Goal: Task Accomplishment & Management: Manage account settings

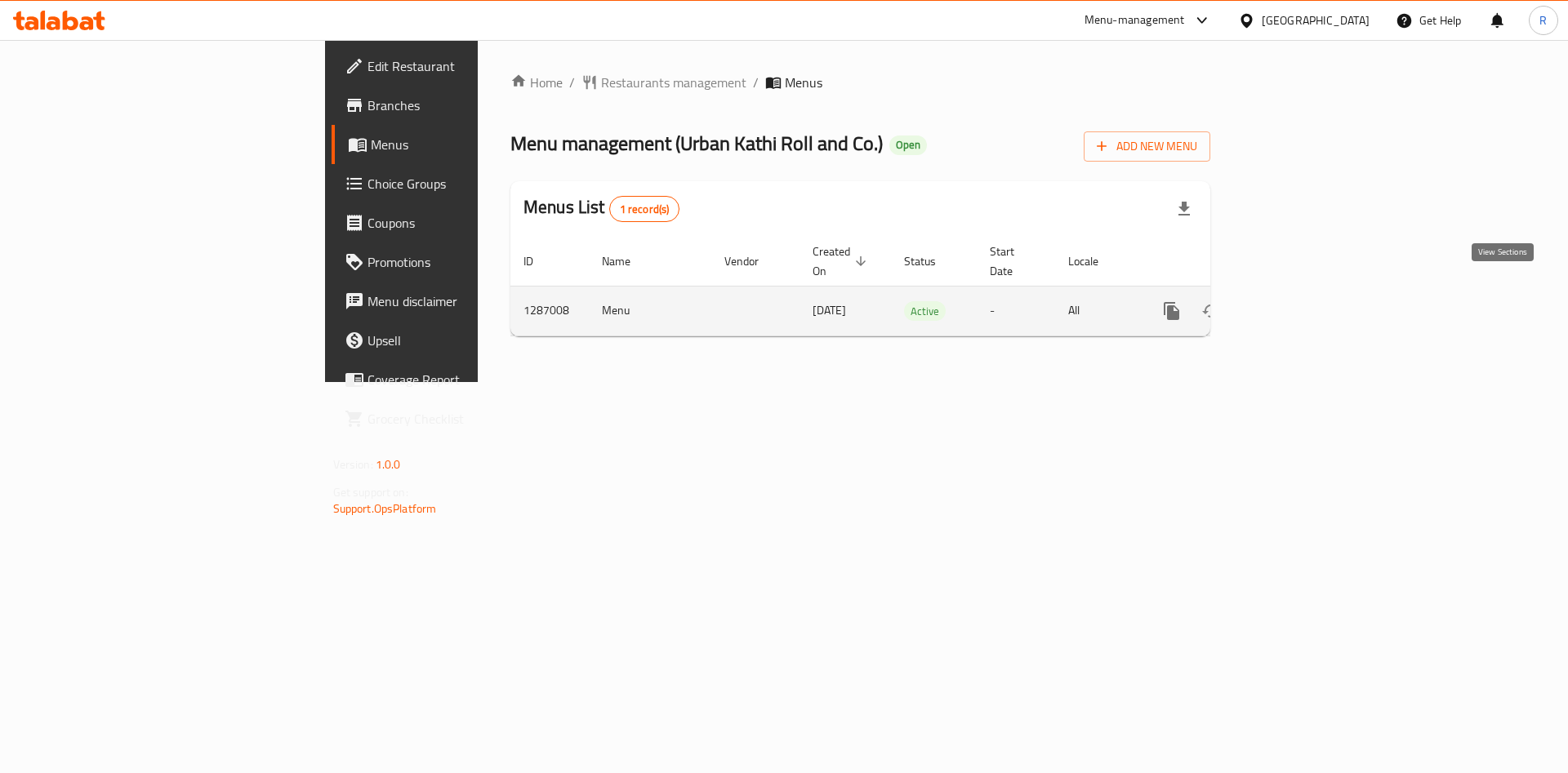
click at [1300, 301] on icon "enhanced table" at bounding box center [1289, 311] width 20 height 20
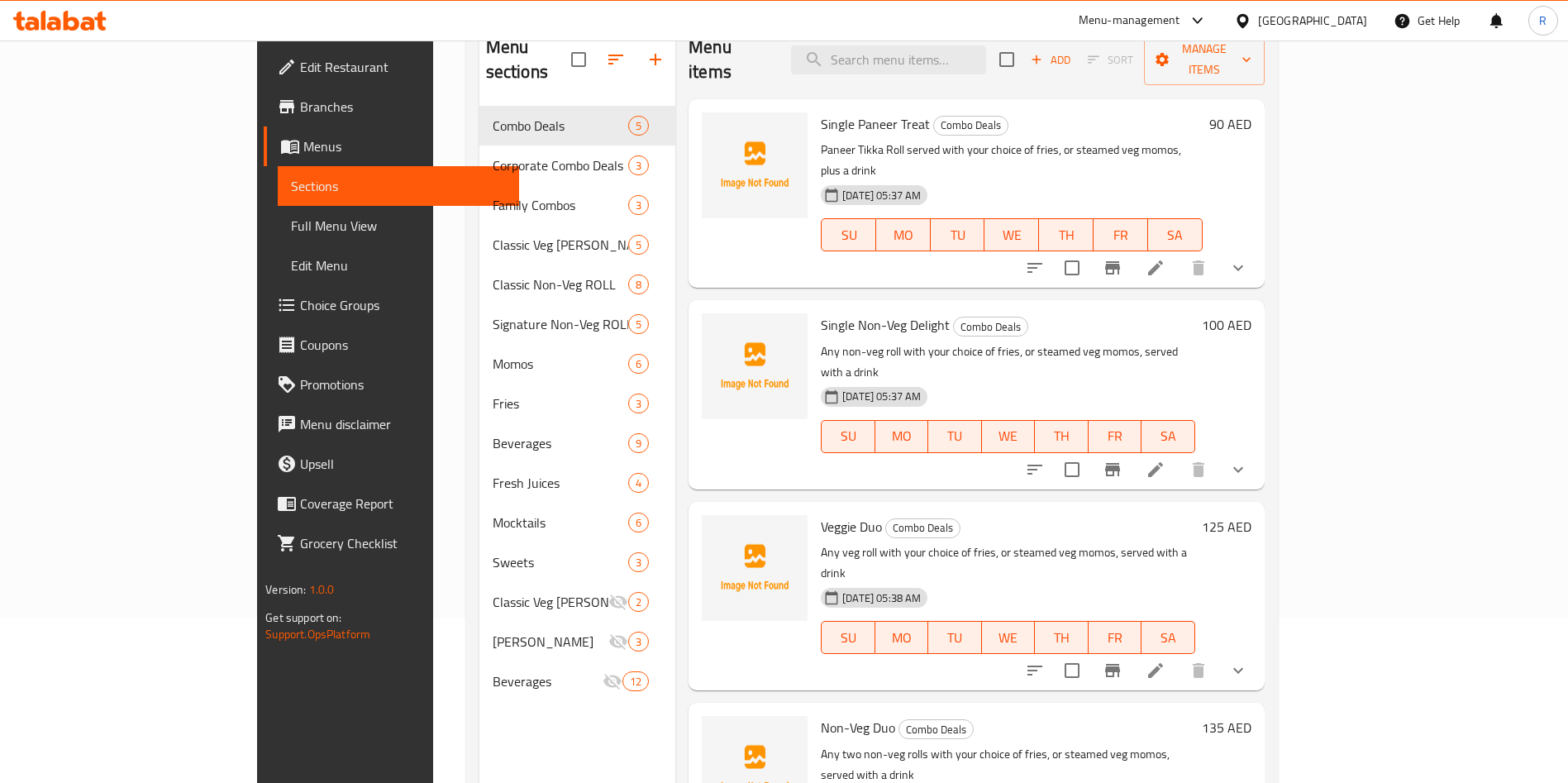
scroll to position [108, 0]
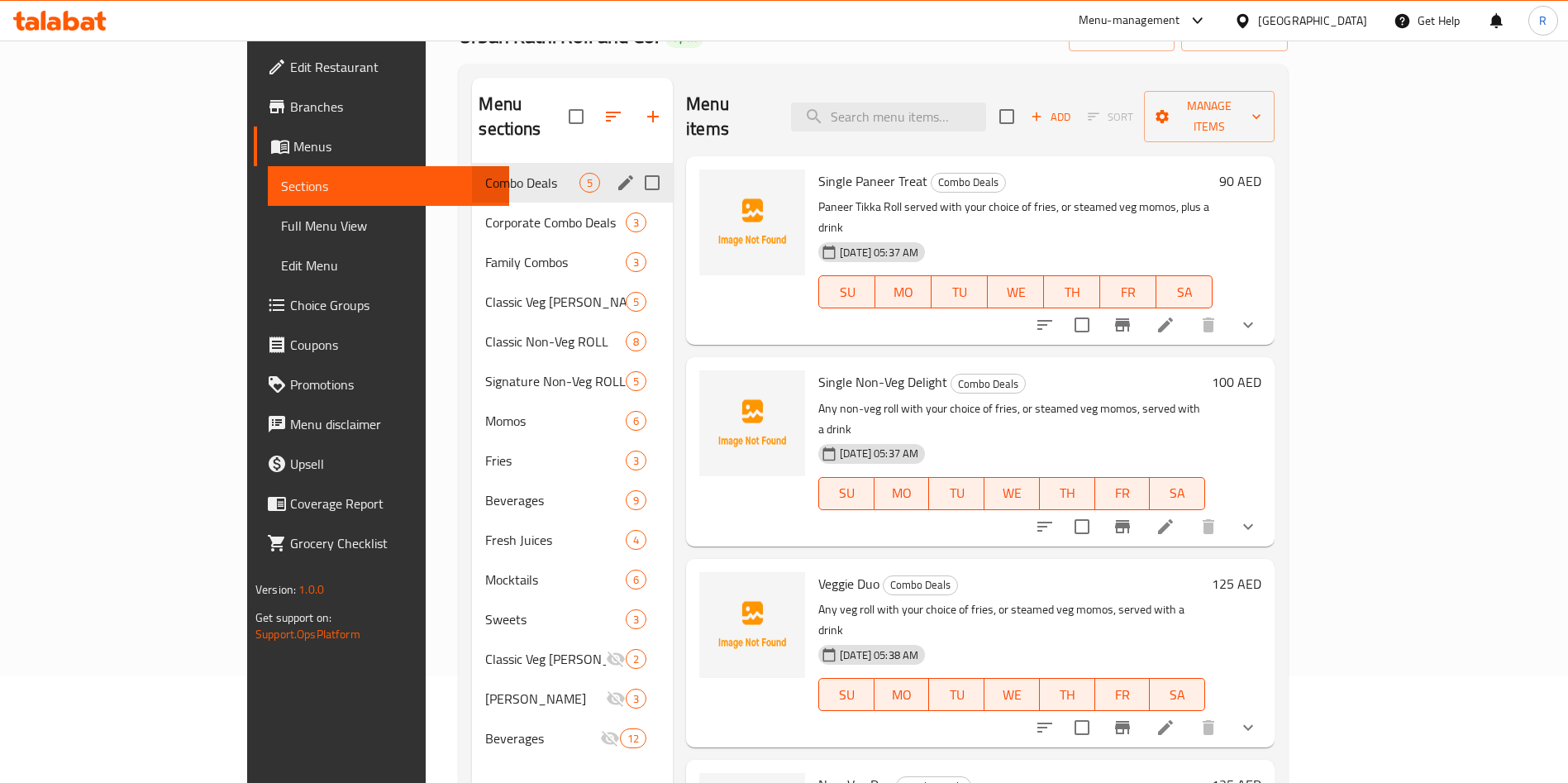
click at [635, 165] on input "Menu sections" at bounding box center [652, 182] width 34 height 34
checkbox input "true"
click at [635, 205] on input "Menu sections" at bounding box center [652, 222] width 34 height 34
checkbox input "true"
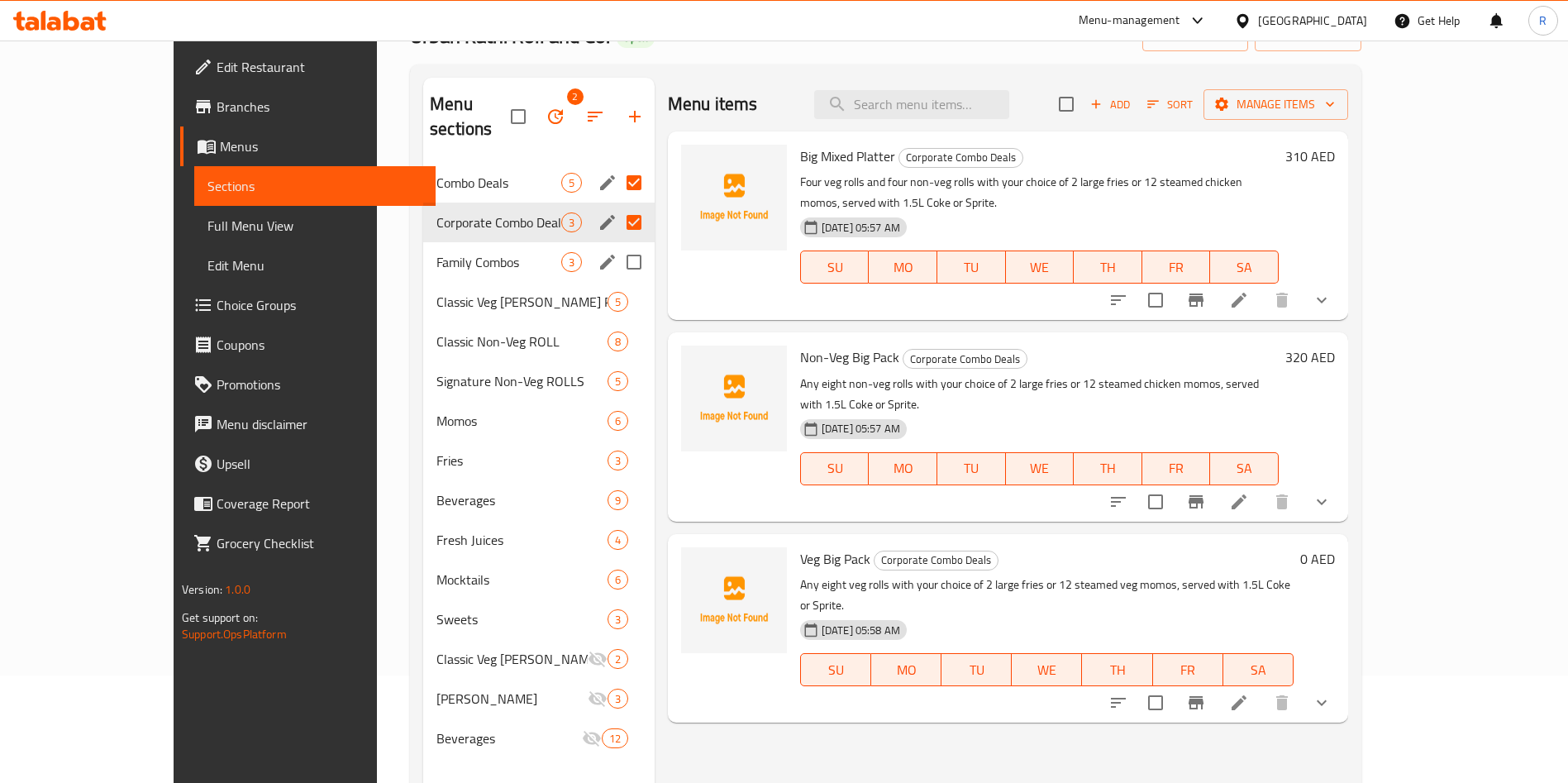
click at [617, 245] on input "Menu sections" at bounding box center [634, 262] width 34 height 34
checkbox input "true"
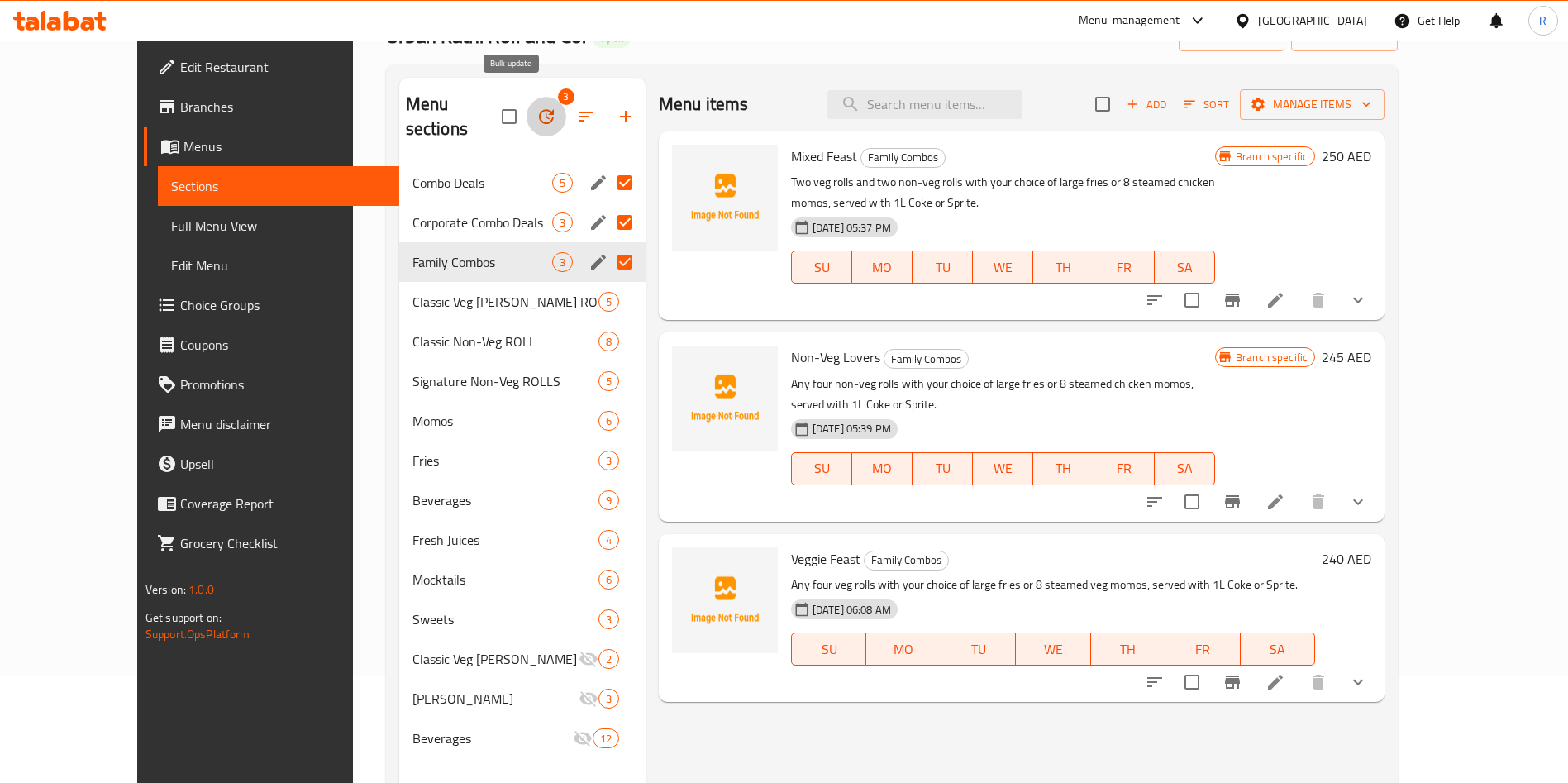
click at [537, 107] on icon "button" at bounding box center [546, 116] width 20 height 20
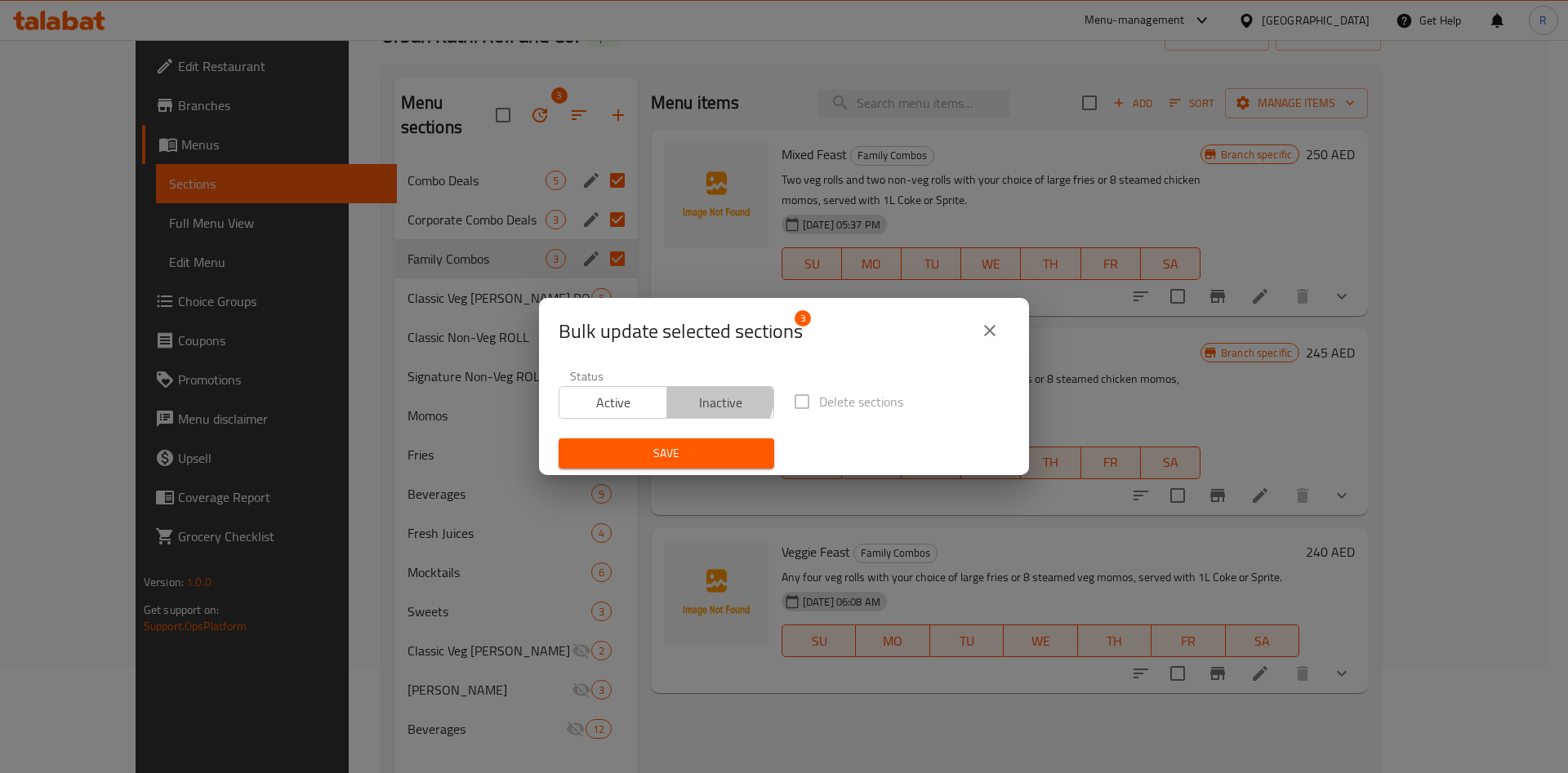
click at [710, 396] on span "Inactive" at bounding box center [720, 402] width 95 height 24
click at [678, 451] on span "Save" at bounding box center [666, 454] width 189 height 21
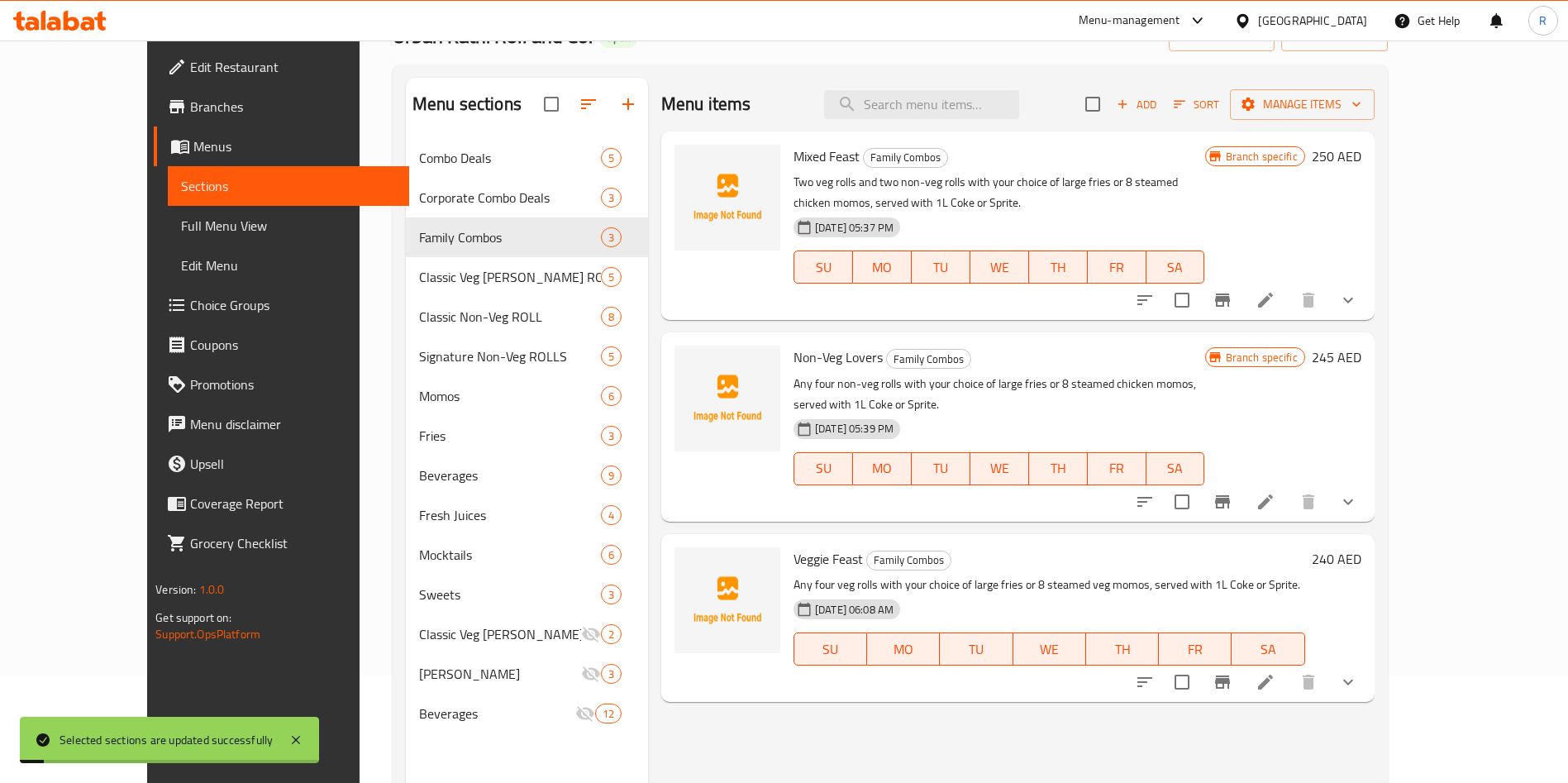
click at [985, 726] on div "Menu items Add Sort Manage items Mixed Feast Family Combos Two veg rolls and tw…" at bounding box center [1011, 469] width 726 height 783
